Goal: Communication & Community: Answer question/provide support

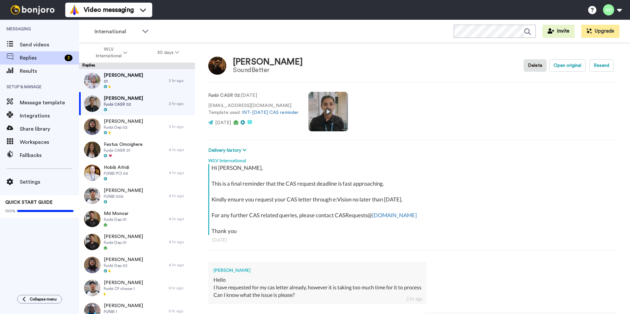
type textarea "x"
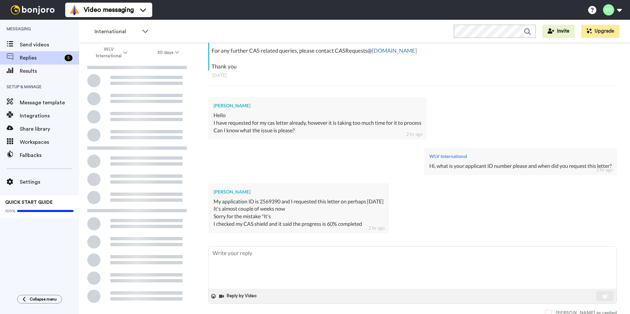
scroll to position [167, 0]
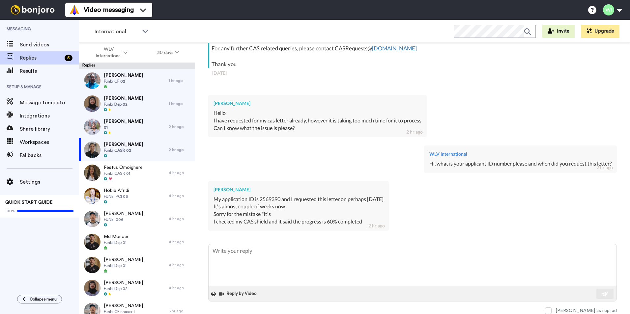
type textarea "x"
click at [279, 270] on textarea at bounding box center [412, 265] width 408 height 42
type textarea "H"
type textarea "x"
type textarea "Hi"
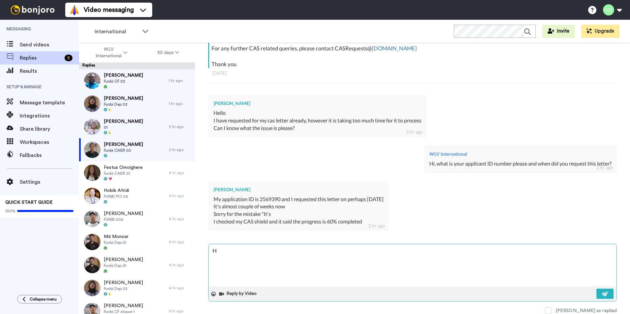
type textarea "x"
type textarea "Hi,"
type textarea "x"
type textarea "Hi,"
type textarea "x"
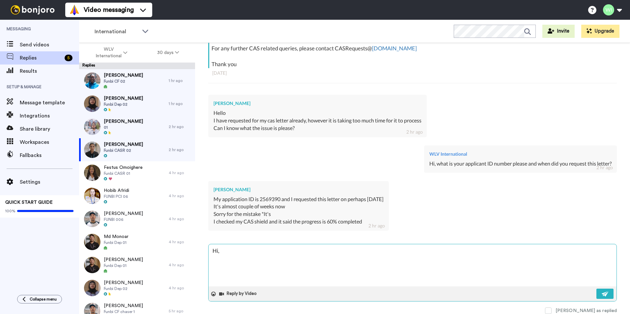
type textarea "Hi, p"
type textarea "x"
type textarea "Hi, pl"
type textarea "x"
type textarea "Hi, ple"
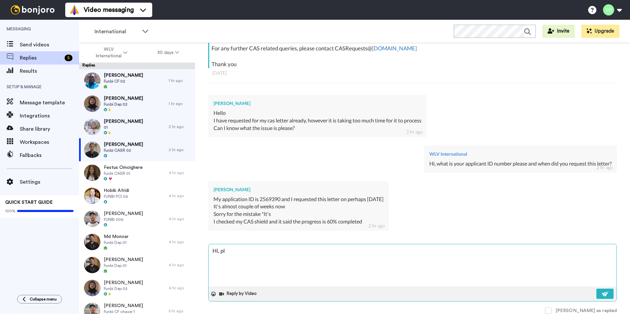
type textarea "x"
type textarea "Hi, plea"
type textarea "x"
type textarea "Hi, pleads"
type textarea "x"
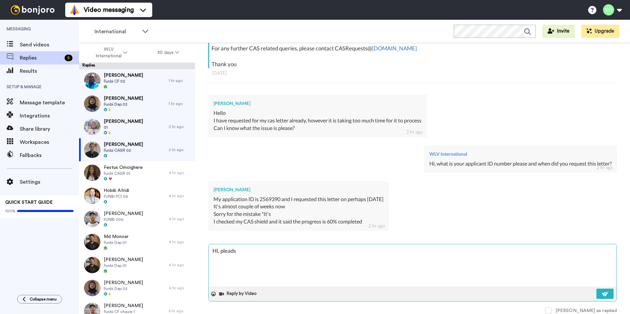
type textarea "Hi, pleadsr"
type textarea "x"
type textarea "Hi, pleadsr"
type textarea "x"
type textarea "Hi, pleadsr"
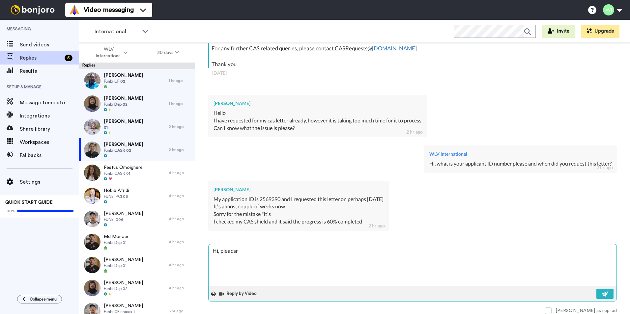
type textarea "x"
type textarea "Hi, pleads"
type textarea "x"
type textarea "Hi, plead"
type textarea "x"
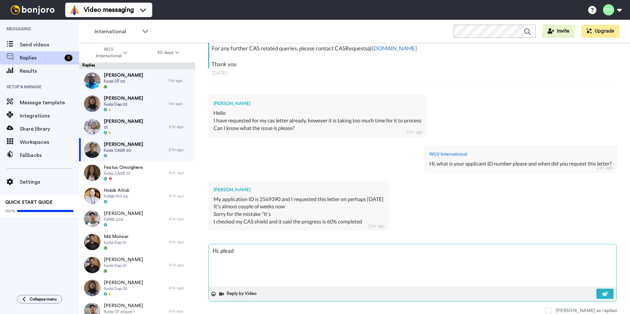
type textarea "Hi, plea"
type textarea "x"
type textarea "Hi, pleas"
type textarea "x"
type textarea "Hi, please"
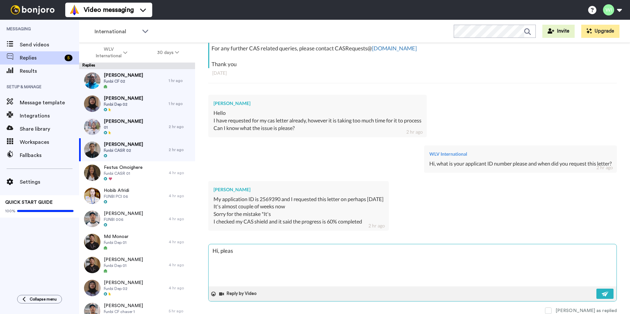
type textarea "x"
type textarea "Hi, please"
type textarea "x"
type textarea "Hi, please c"
type textarea "x"
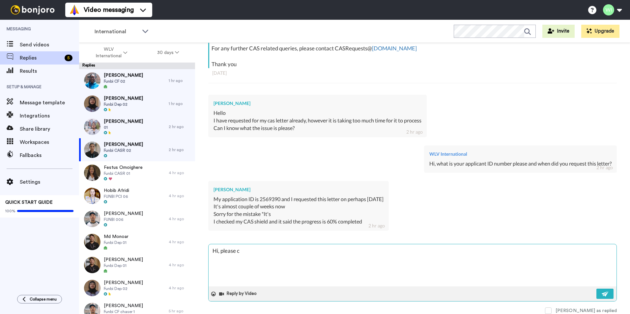
type textarea "Hi, please co"
type textarea "x"
type textarea "Hi, please con"
type textarea "x"
type textarea "Hi, please cont"
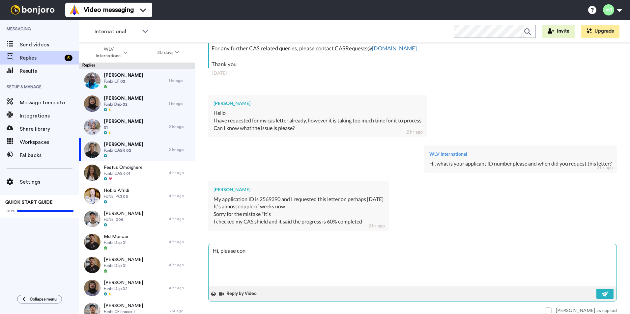
type textarea "x"
type textarea "Hi, please conta"
type textarea "x"
type textarea "Hi, please contac"
type textarea "x"
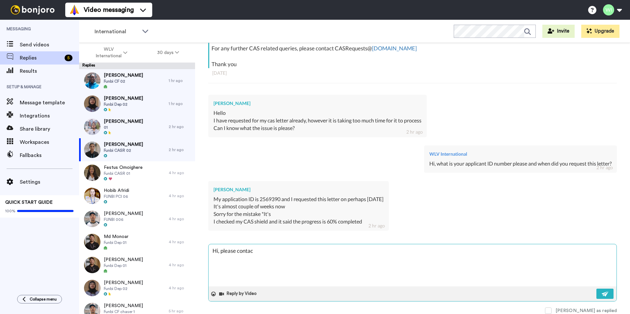
type textarea "Hi, please contact"
type textarea "x"
type textarea "Hi, please contact"
type textarea "x"
type textarea "Hi, please contact C"
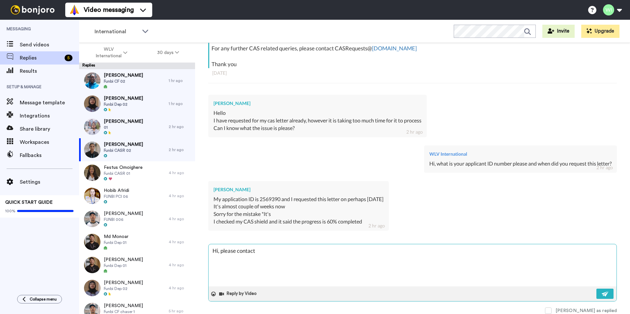
type textarea "x"
type textarea "Hi, please contact CA"
type textarea "x"
type textarea "Hi, please contact CAS"
type textarea "x"
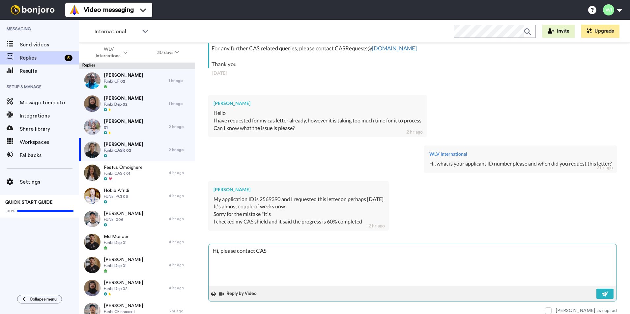
type textarea "Hi, please contact CASR"
type textarea "x"
type textarea "Hi, please contact CASRe"
type textarea "x"
type textarea "Hi, please contact CASReq"
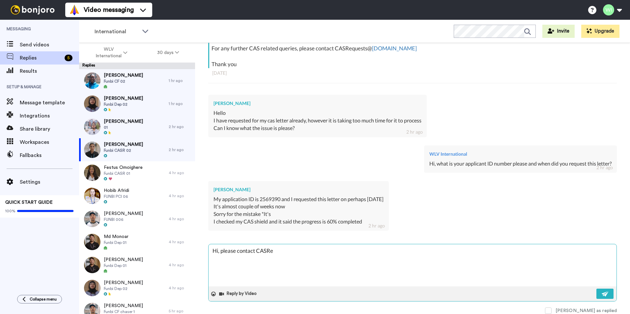
type textarea "x"
type textarea "Hi, please contact CASRequ"
type textarea "x"
type textarea "Hi, please contact CASReque"
type textarea "x"
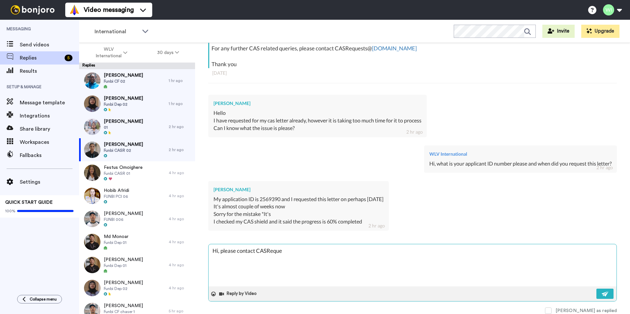
type textarea "Hi, please contact CASReques"
type textarea "x"
type textarea "Hi, please contact CASRequest"
type textarea "x"
type textarea "Hi, please contact CASRequests"
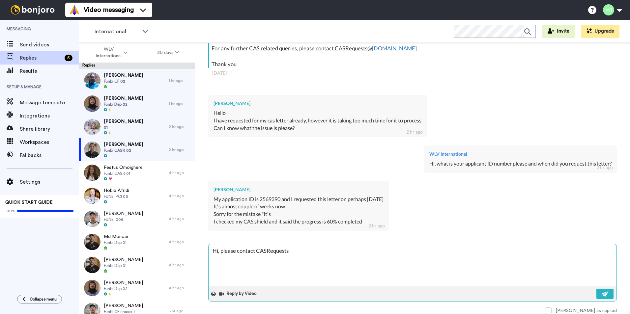
type textarea "x"
type textarea "Hi, please contact CASRequests@"
type textarea "x"
type textarea "Hi, please contact CASRequests@w"
type textarea "x"
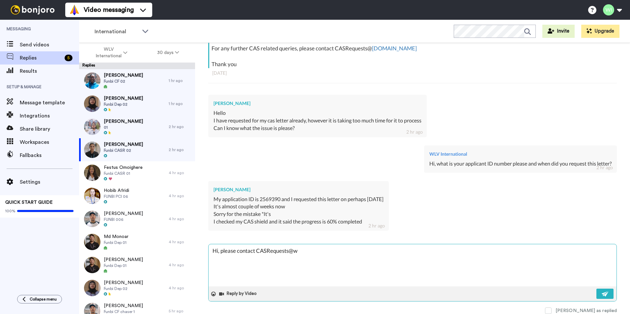
type textarea "Hi, please contact CASRequests@we"
type textarea "x"
type textarea "Hi, please contact CASRequests@wel"
type textarea "x"
type textarea "Hi, please contact CASRequests@we"
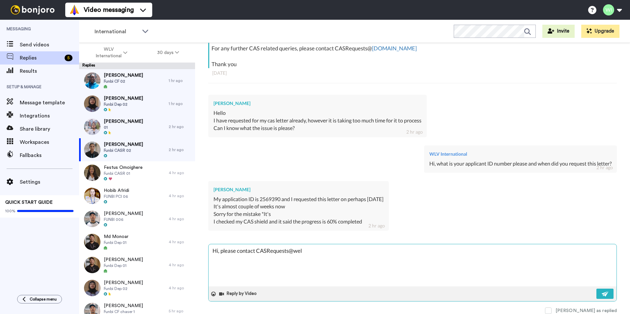
type textarea "x"
type textarea "Hi, please contact CASRequests@w"
type textarea "x"
type textarea "Hi, please contact CASRequests@wl"
type textarea "x"
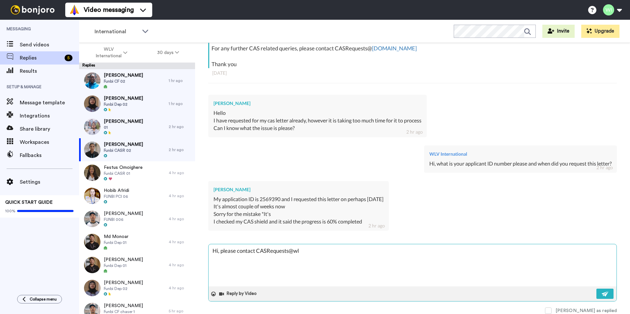
type textarea "Hi, please contact CASRequests@wlv"
type textarea "x"
type textarea "Hi, please contact CASRequests@wlv."
type textarea "x"
type textarea "Hi, please contact CASRequests@wlv.a"
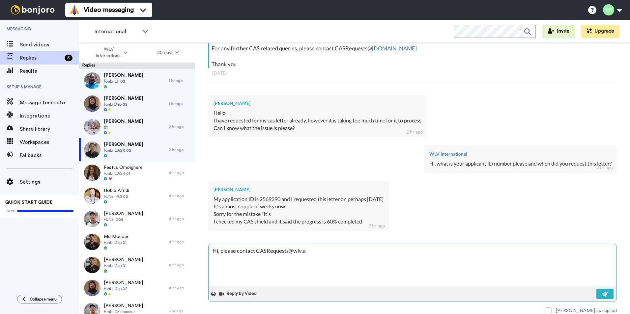
type textarea "x"
type textarea "Hi, please contact [EMAIL_ADDRESS][DOMAIN_NAME]"
type textarea "x"
type textarea "Hi, please contact [EMAIL_ADDRESS][DOMAIN_NAME]."
type textarea "x"
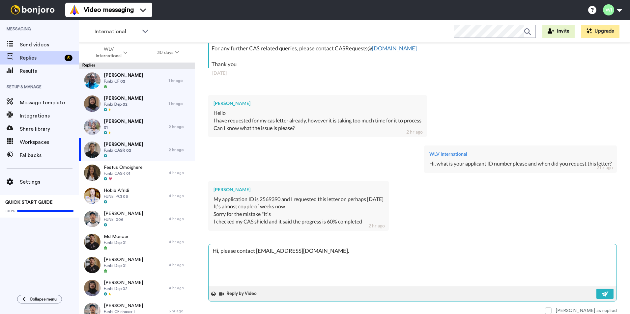
type textarea "Hi, please contact CASRequests@wlv.ac.u"
type textarea "x"
type textarea "Hi, please contact [EMAIL_ADDRESS][DOMAIN_NAME]"
type textarea "x"
type textarea "Hi, please contact [EMAIL_ADDRESS][DOMAIN_NAME]"
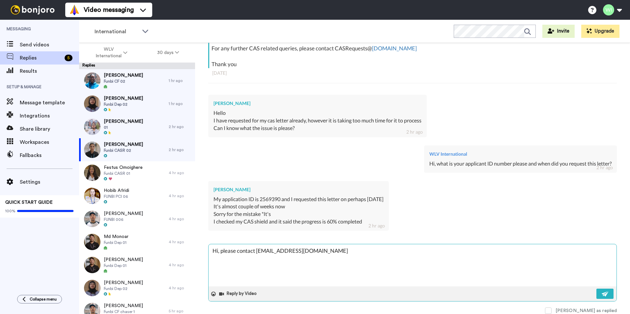
type textarea "x"
type textarea "Hi, please contact [EMAIL_ADDRESS][DOMAIN_NAME] t"
type textarea "x"
type textarea "Hi, please contact [EMAIL_ADDRESS][DOMAIN_NAME] to"
type textarea "x"
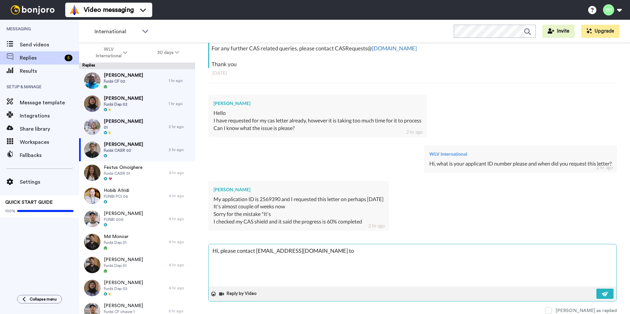
type textarea "Hi, please contact [EMAIL_ADDRESS][DOMAIN_NAME] to"
type textarea "x"
type textarea "Hi, please contact [EMAIL_ADDRESS][DOMAIN_NAME] to a"
type textarea "x"
type textarea "Hi, please contact [EMAIL_ADDRESS][DOMAIN_NAME] to as"
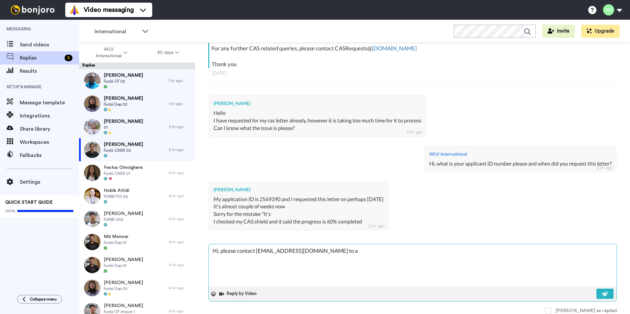
type textarea "x"
type textarea "Hi, please contact [EMAIL_ADDRESS][DOMAIN_NAME] to ass"
type textarea "x"
type textarea "Hi, please contact [EMAIL_ADDRESS][DOMAIN_NAME] to assi"
type textarea "x"
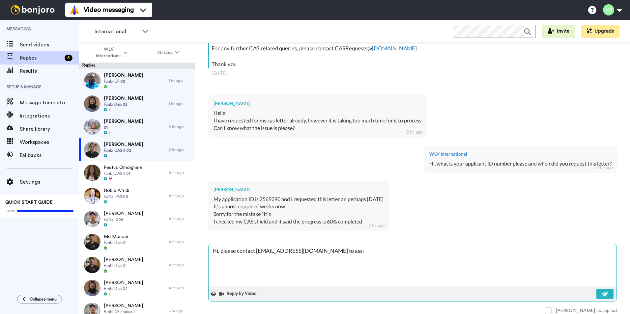
type textarea "Hi, please contact [EMAIL_ADDRESS][DOMAIN_NAME] to assis"
type textarea "x"
type textarea "Hi, please contact [EMAIL_ADDRESS][DOMAIN_NAME] to assist"
type textarea "x"
type textarea "Hi, please contact [EMAIL_ADDRESS][DOMAIN_NAME] to assist"
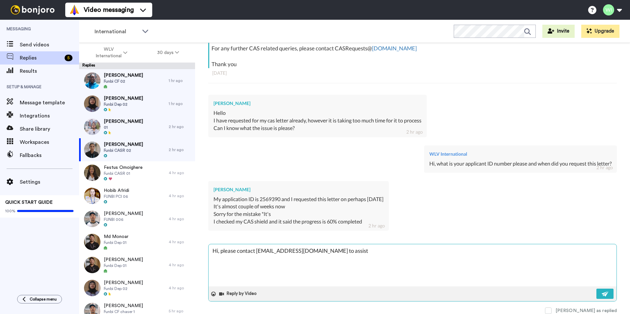
type textarea "x"
type textarea "Hi, please contact [EMAIL_ADDRESS][DOMAIN_NAME] to assist y"
type textarea "x"
type textarea "Hi, please contact [EMAIL_ADDRESS][DOMAIN_NAME] to assist yo"
type textarea "x"
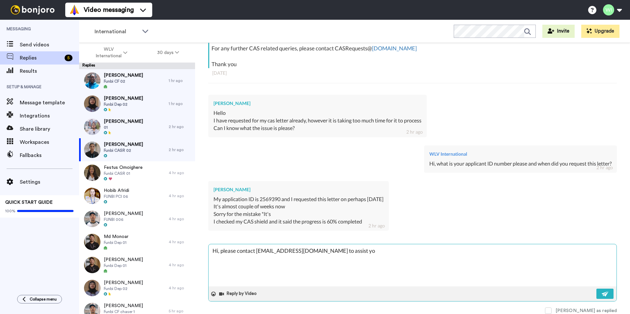
type textarea "Hi, please contact [EMAIL_ADDRESS][DOMAIN_NAME] to assist you"
type textarea "x"
type textarea "Hi, please contact [EMAIL_ADDRESS][DOMAIN_NAME] to assist you"
type textarea "x"
type textarea "Hi, please contact [EMAIL_ADDRESS][DOMAIN_NAME] to assist you f"
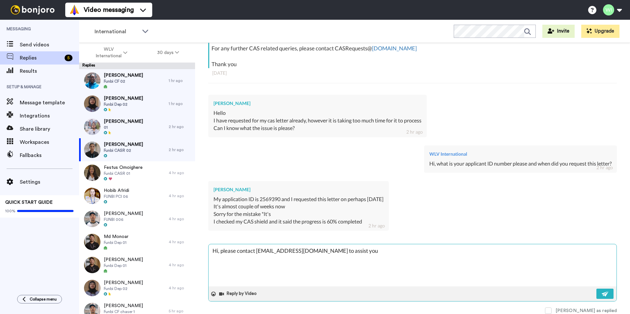
type textarea "x"
type textarea "Hi, please contact [EMAIL_ADDRESS][DOMAIN_NAME] to assist you fu"
type textarea "x"
type textarea "Hi, please contact [EMAIL_ADDRESS][DOMAIN_NAME] to assist you fur"
type textarea "x"
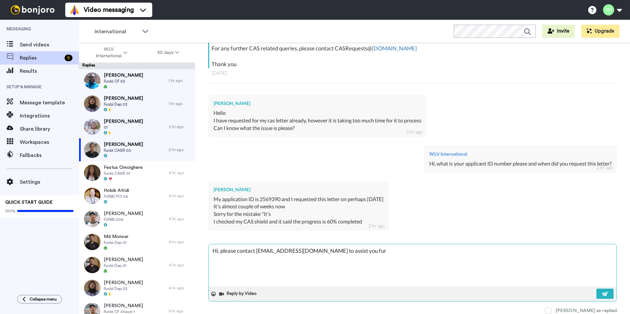
type textarea "Hi, please contact [EMAIL_ADDRESS][DOMAIN_NAME] to assist you furt"
type textarea "x"
type textarea "Hi, please contact [EMAIL_ADDRESS][DOMAIN_NAME] to assist you furth"
type textarea "x"
type textarea "Hi, please contact [EMAIL_ADDRESS][DOMAIN_NAME] to assist you furthe"
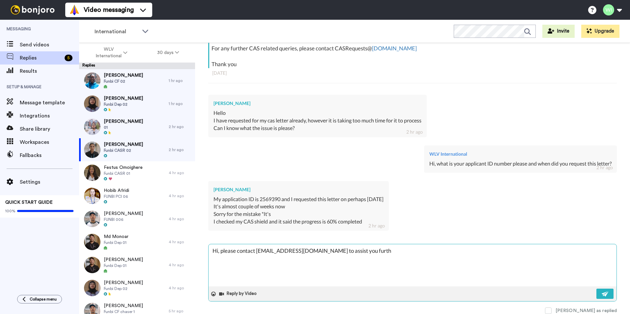
type textarea "x"
type textarea "Hi, please contact [EMAIL_ADDRESS][DOMAIN_NAME] to assist you further"
type textarea "x"
type textarea "Hi, please contact [EMAIL_ADDRESS][DOMAIN_NAME] to assist you further"
type textarea "x"
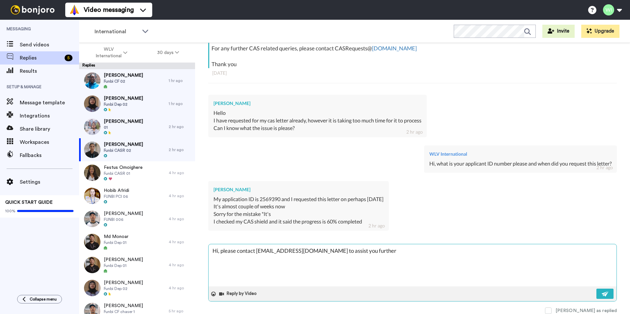
type textarea "Hi, please contact [EMAIL_ADDRESS][DOMAIN_NAME] to assist you further w"
type textarea "x"
type textarea "Hi, please contact [EMAIL_ADDRESS][DOMAIN_NAME] to assist you further wi"
type textarea "x"
type textarea "Hi, please contact [EMAIL_ADDRESS][DOMAIN_NAME] to assist you further wit"
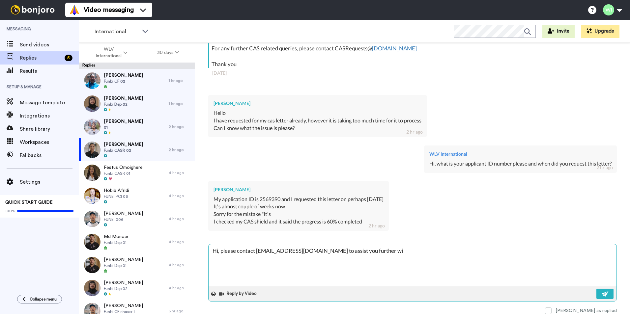
type textarea "x"
type textarea "Hi, please contact [EMAIL_ADDRESS][DOMAIN_NAME] to assist you further with"
type textarea "x"
type textarea "Hi, please contact [EMAIL_ADDRESS][DOMAIN_NAME] to assist you further with"
type textarea "x"
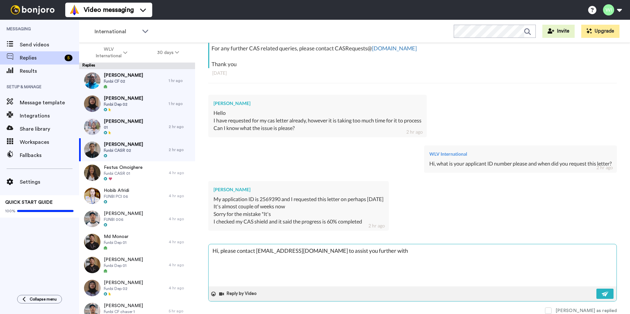
type textarea "Hi, please contact [EMAIL_ADDRESS][DOMAIN_NAME] to assist you further with t"
type textarea "x"
type textarea "Hi, please contact [EMAIL_ADDRESS][DOMAIN_NAME] to assist you further with th"
type textarea "x"
type textarea "Hi, please contact [EMAIL_ADDRESS][DOMAIN_NAME] to assist you further with thi"
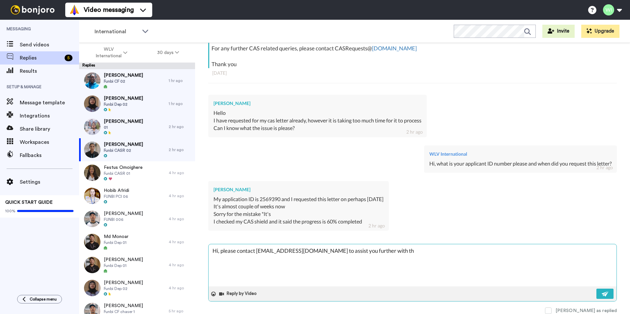
type textarea "x"
type textarea "Hi, please contact [EMAIL_ADDRESS][DOMAIN_NAME] to assist you further with this"
type textarea "x"
type textarea "Hi, please contact [EMAIL_ADDRESS][DOMAIN_NAME] to assist you further with this"
type textarea "x"
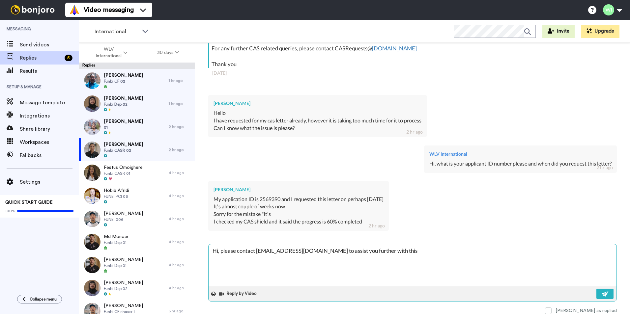
type textarea "Hi, please contact [EMAIL_ADDRESS][DOMAIN_NAME] to assist you further with this…"
type textarea "x"
type textarea "Hi, please contact [EMAIL_ADDRESS][DOMAIN_NAME] to assist you further with this…"
type textarea "x"
type textarea "Hi, please contact [EMAIL_ADDRESS][DOMAIN_NAME] to assist you further with this…"
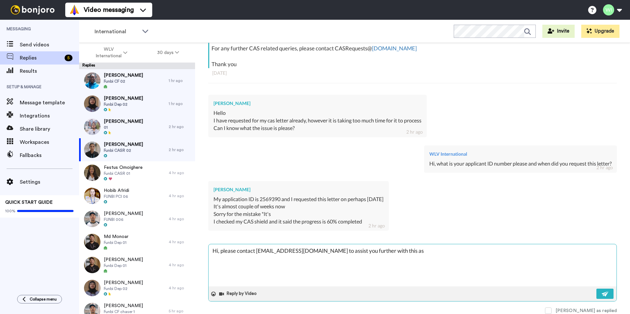
type textarea "x"
type textarea "Hi, please contact [EMAIL_ADDRESS][DOMAIN_NAME] to assist you further with this…"
type textarea "x"
type textarea "Hi, please contact [EMAIL_ADDRESS][DOMAIN_NAME] to assist you further with this…"
type textarea "x"
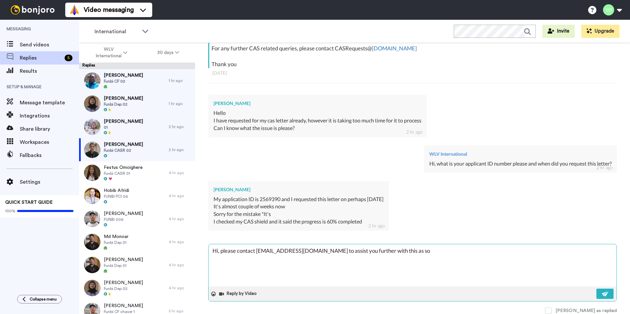
type textarea "Hi, please contact [EMAIL_ADDRESS][DOMAIN_NAME] to assist you further with this…"
type textarea "x"
type textarea "Hi, please contact [EMAIL_ADDRESS][DOMAIN_NAME] to assist you further with this…"
type textarea "x"
type textarea "Hi, please contact [EMAIL_ADDRESS][DOMAIN_NAME] to assist you further with this…"
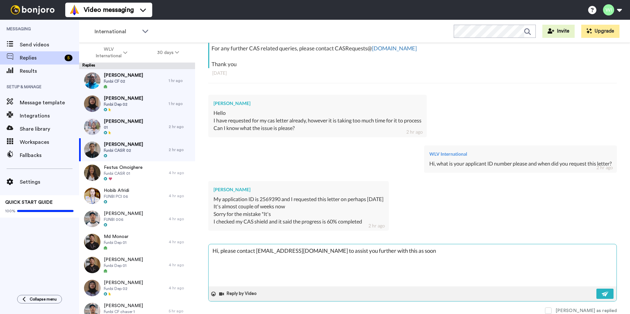
type textarea "x"
type textarea "Hi, please contact [EMAIL_ADDRESS][DOMAIN_NAME] to assist you further with this…"
type textarea "x"
type textarea "Hi, please contact [EMAIL_ADDRESS][DOMAIN_NAME] to assist you further with this…"
type textarea "x"
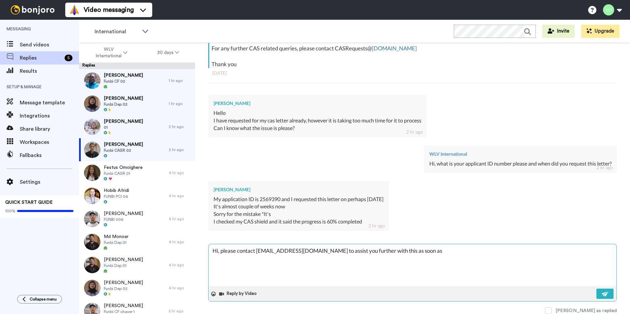
type textarea "Hi, please contact [EMAIL_ADDRESS][DOMAIN_NAME] to assist you further with this…"
type textarea "x"
type textarea "Hi, please contact [EMAIL_ADDRESS][DOMAIN_NAME] to assist you further with this…"
type textarea "x"
type textarea "Hi, please contact [EMAIL_ADDRESS][DOMAIN_NAME] to assist you further with this…"
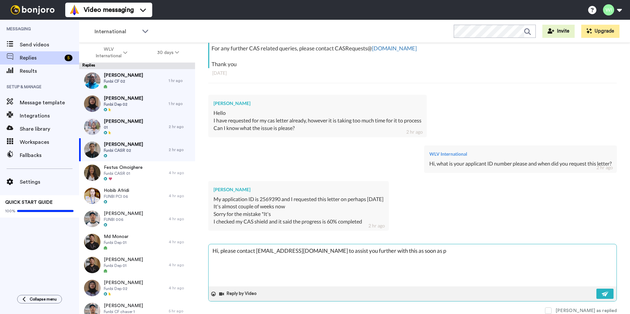
type textarea "x"
type textarea "Hi, please contact [EMAIL_ADDRESS][DOMAIN_NAME] to assist you further with this…"
type textarea "x"
type textarea "Hi, please contact [EMAIL_ADDRESS][DOMAIN_NAME] to assist you further with this…"
type textarea "x"
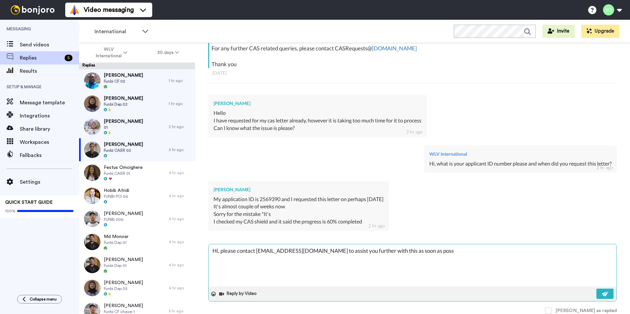
type textarea "Hi, please contact [EMAIL_ADDRESS][DOMAIN_NAME] to assist you further with this…"
click at [601, 294] on img at bounding box center [604, 293] width 7 height 5
click at [567, 310] on div "[PERSON_NAME] as replied" at bounding box center [412, 310] width 408 height 7
click at [551, 310] on span at bounding box center [548, 311] width 7 height 7
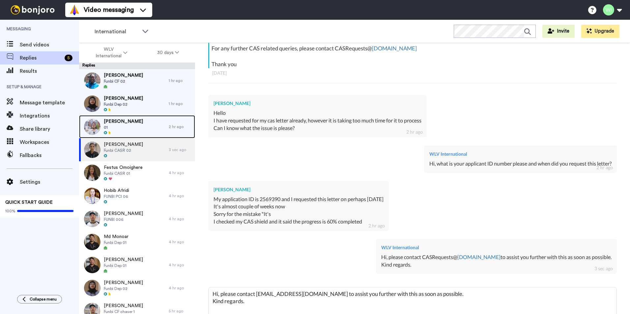
click at [125, 121] on span "[PERSON_NAME]" at bounding box center [123, 121] width 39 height 7
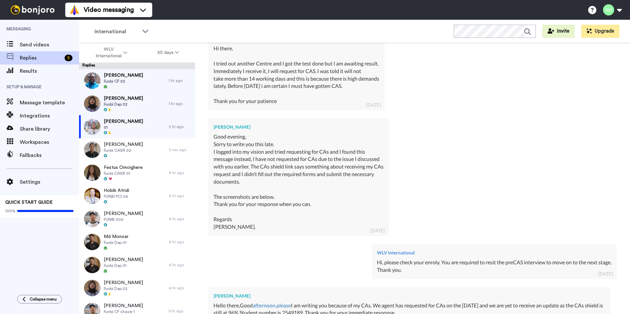
scroll to position [585, 0]
